Goal: Find specific page/section: Find specific page/section

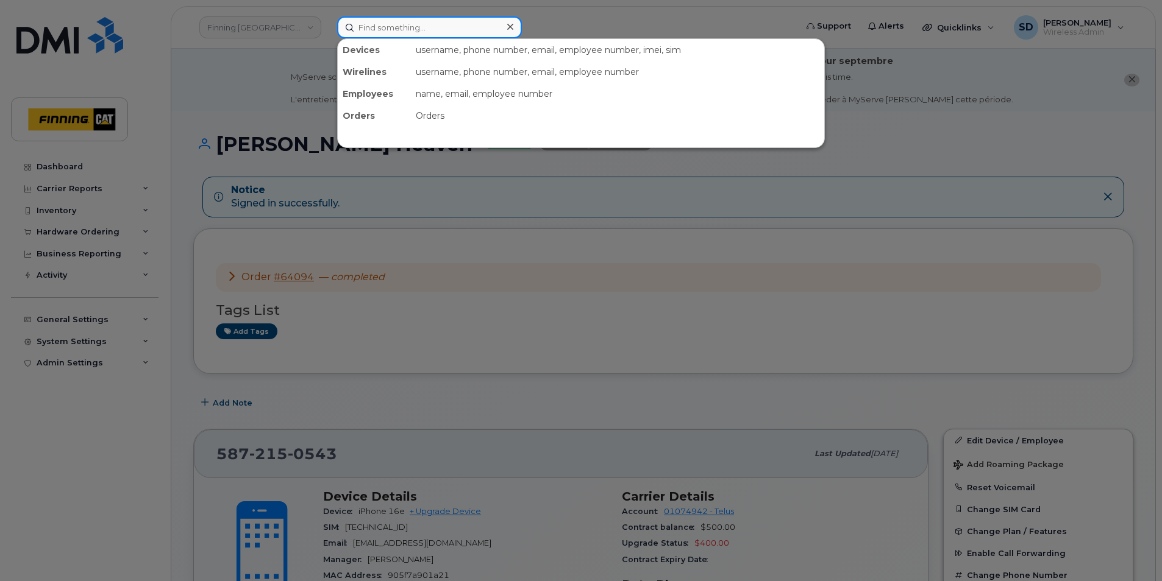
paste input "[PERSON_NAME]"
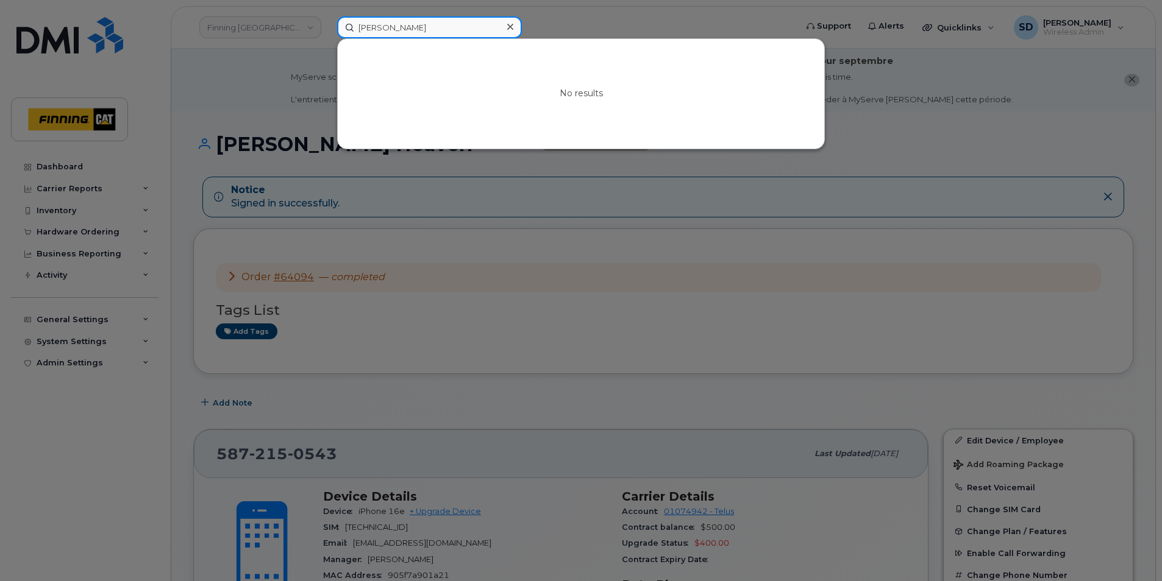
drag, startPoint x: 430, startPoint y: 32, endPoint x: 406, endPoint y: 28, distance: 23.5
click at [430, 32] on input "[PERSON_NAME]" at bounding box center [429, 27] width 185 height 22
drag, startPoint x: 299, startPoint y: 30, endPoint x: 101, endPoint y: 16, distance: 198.6
click at [327, 16] on div "[PERSON_NAME] No results" at bounding box center [562, 27] width 470 height 22
paste input "[PERSON_NAME]"
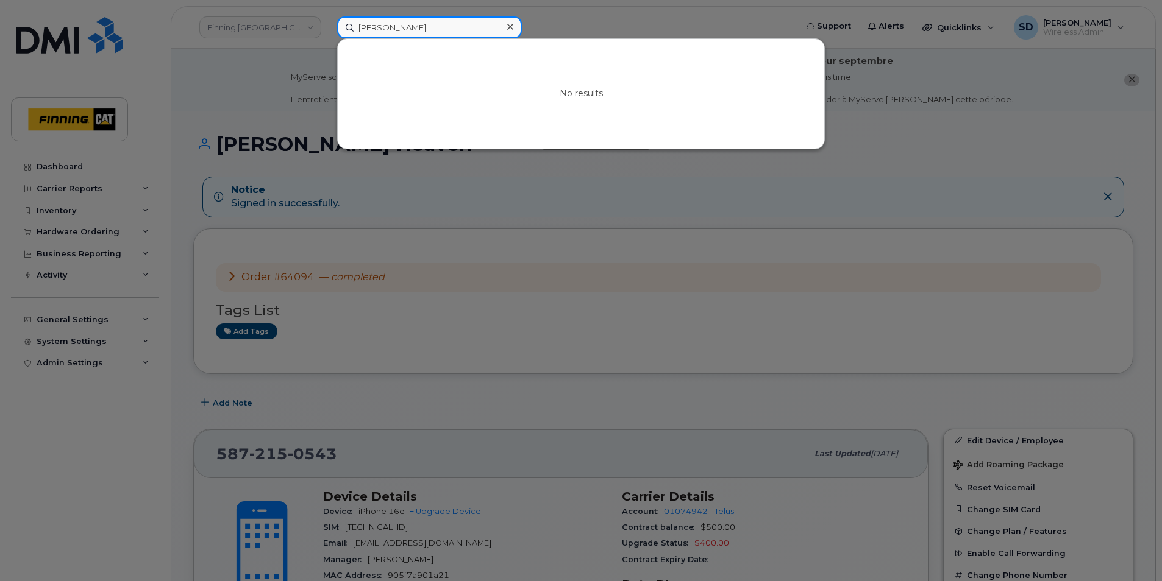
type input "[PERSON_NAME]"
